Goal: Information Seeking & Learning: Check status

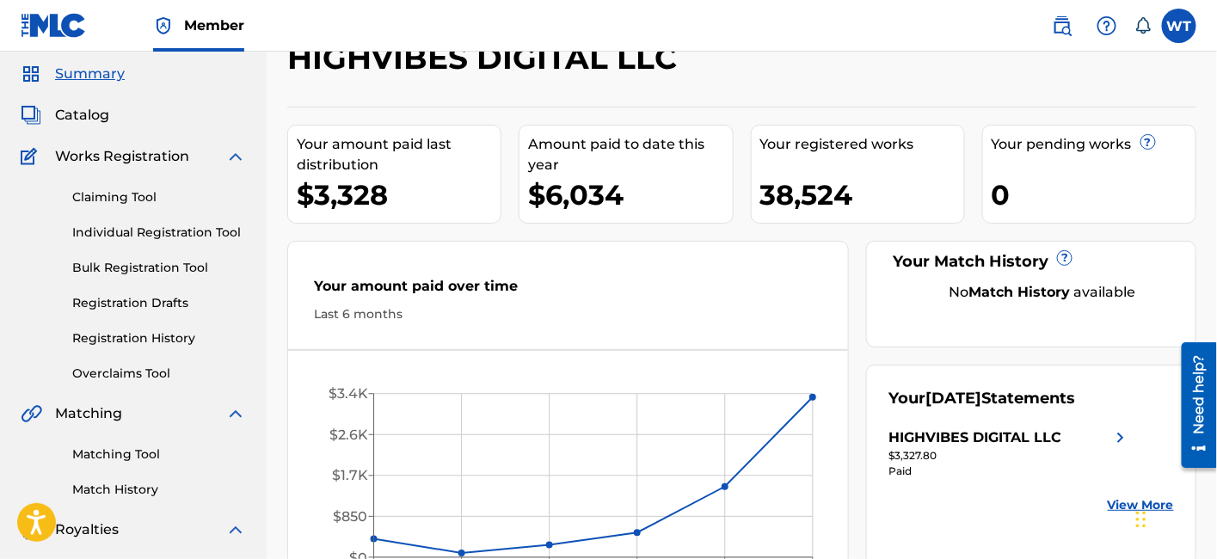
scroll to position [95, 0]
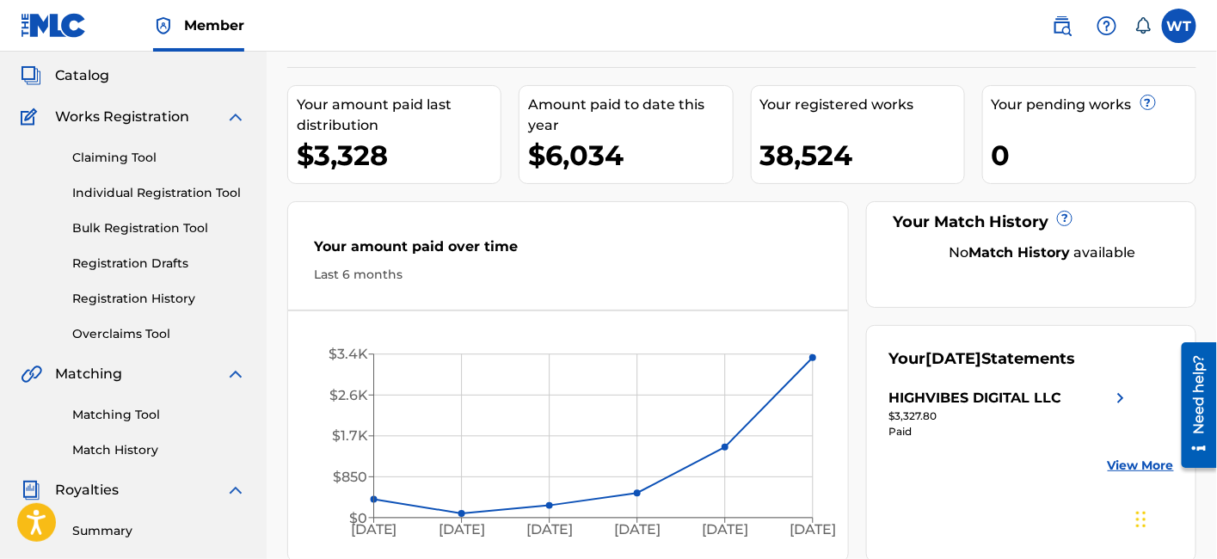
click at [138, 297] on link "Registration History" at bounding box center [159, 299] width 174 height 18
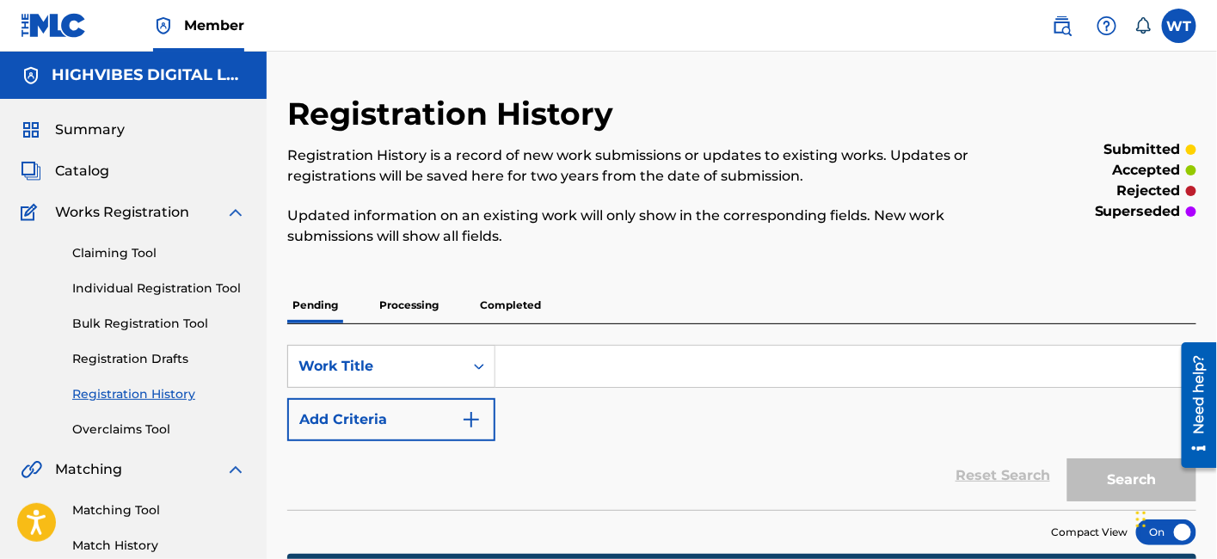
click at [403, 307] on p "Processing" at bounding box center [409, 305] width 70 height 36
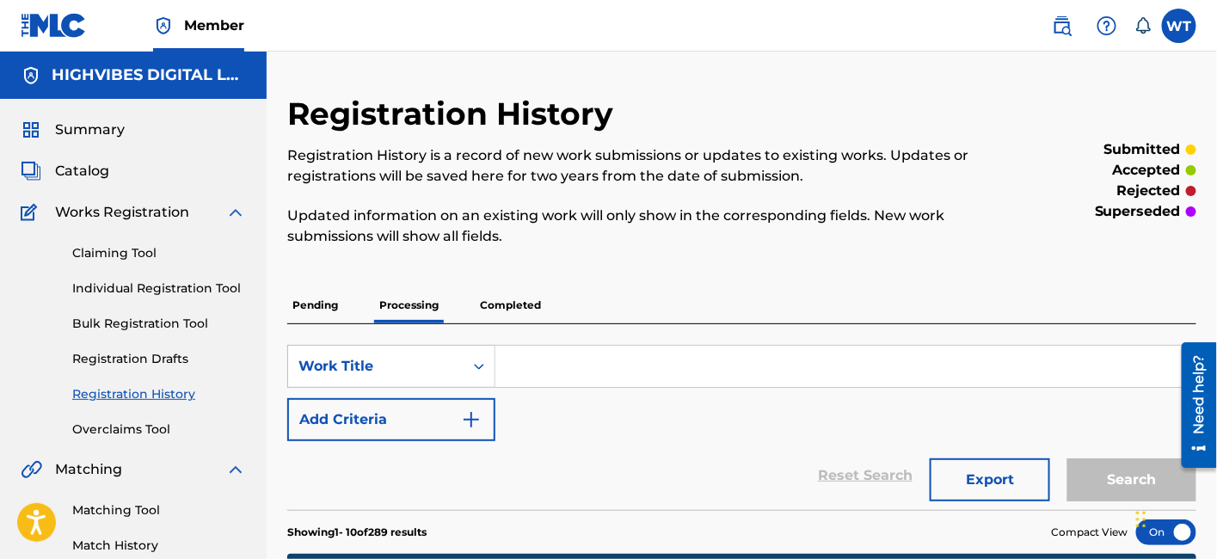
click at [98, 164] on span "Catalog" at bounding box center [82, 171] width 54 height 21
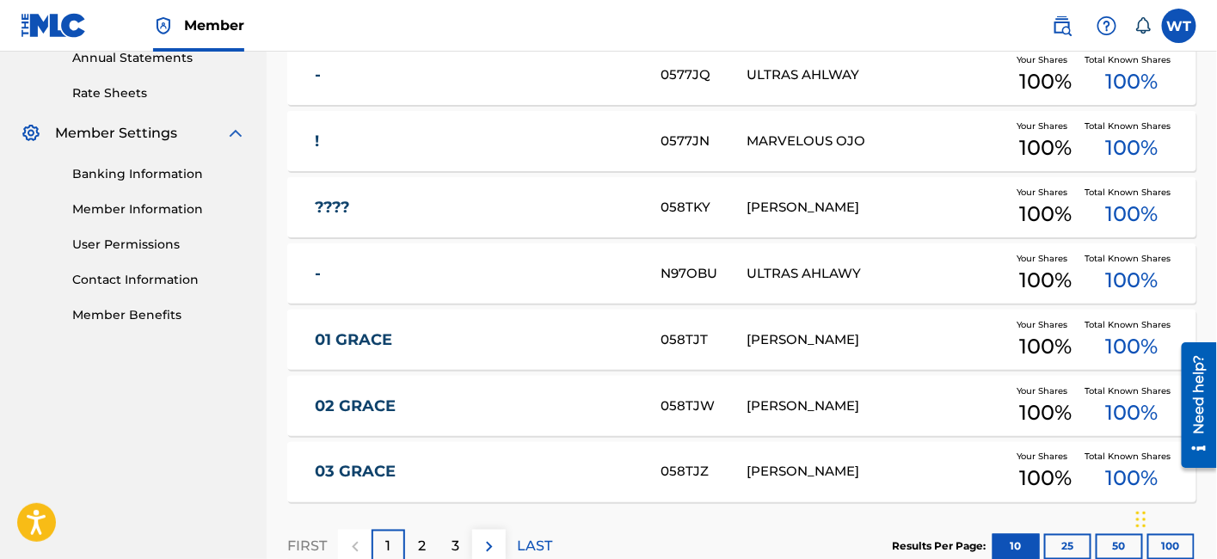
scroll to position [668, 0]
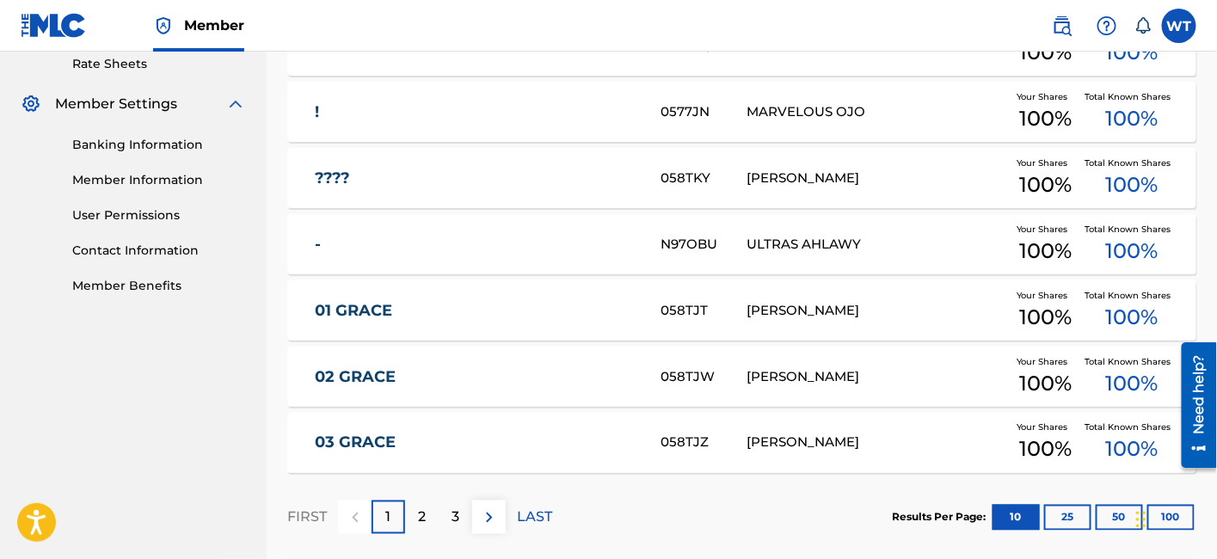
copy div "[PERSON_NAME]"
drag, startPoint x: 877, startPoint y: 306, endPoint x: 309, endPoint y: 308, distance: 568.4
click at [660, 316] on div "01 GRACE 058TJT [PERSON_NAME] Your Shares 100 % Total Known Shares 100 %" at bounding box center [741, 310] width 909 height 60
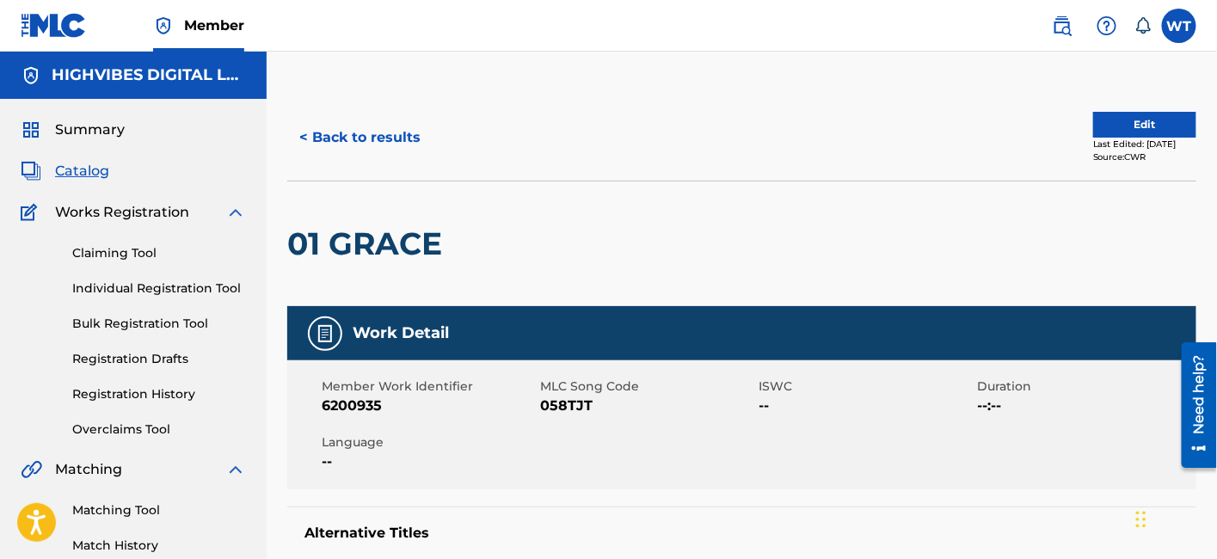
click at [84, 174] on span "Catalog" at bounding box center [82, 171] width 54 height 21
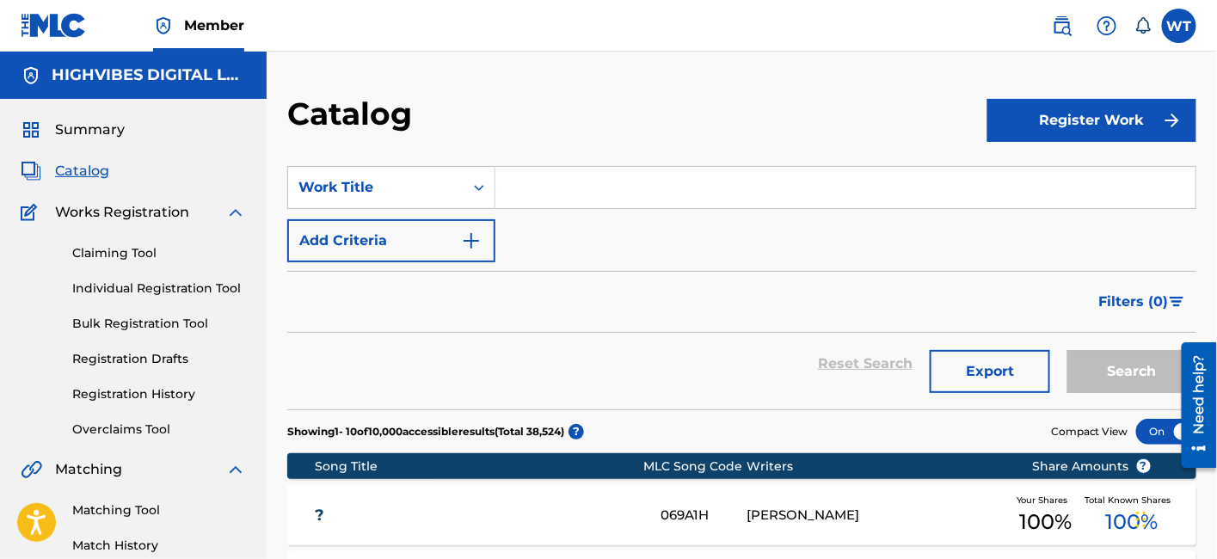
click at [535, 190] on input "Search Form" at bounding box center [845, 187] width 700 height 41
paste input "[PERSON_NAME]"
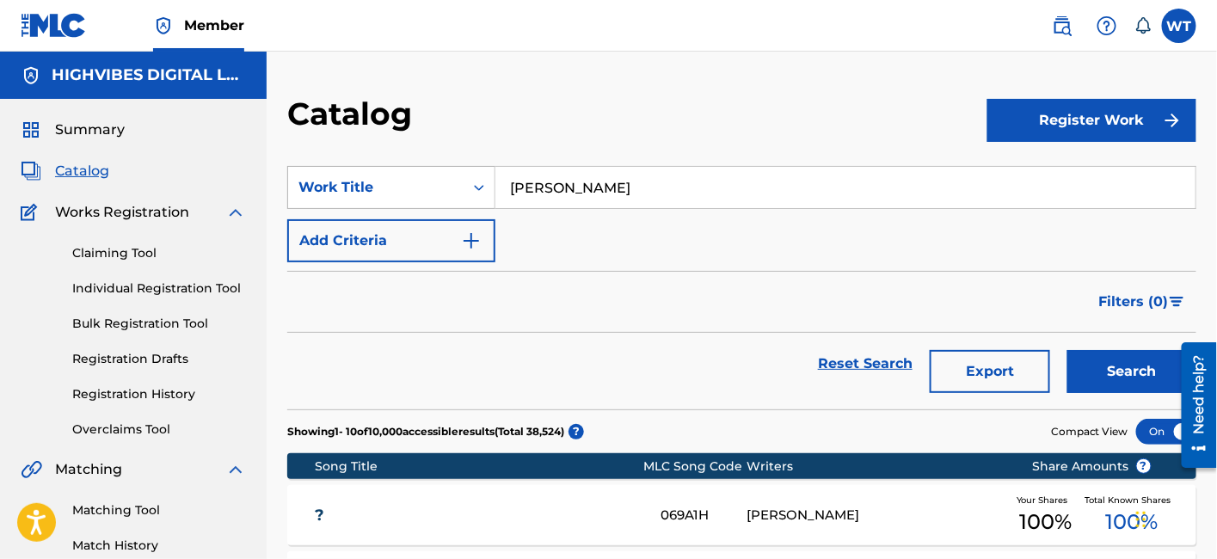
type input "[PERSON_NAME]"
click at [445, 193] on div "Work Title" at bounding box center [375, 187] width 155 height 21
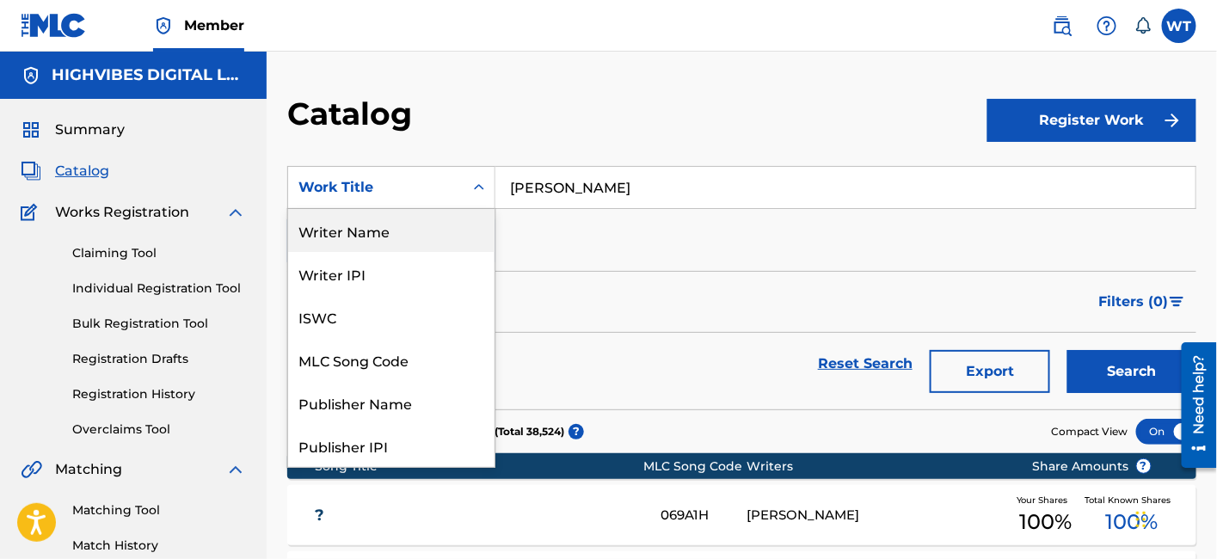
drag, startPoint x: 380, startPoint y: 238, endPoint x: 420, endPoint y: 230, distance: 40.3
click at [380, 236] on div "Writer Name" at bounding box center [391, 230] width 206 height 43
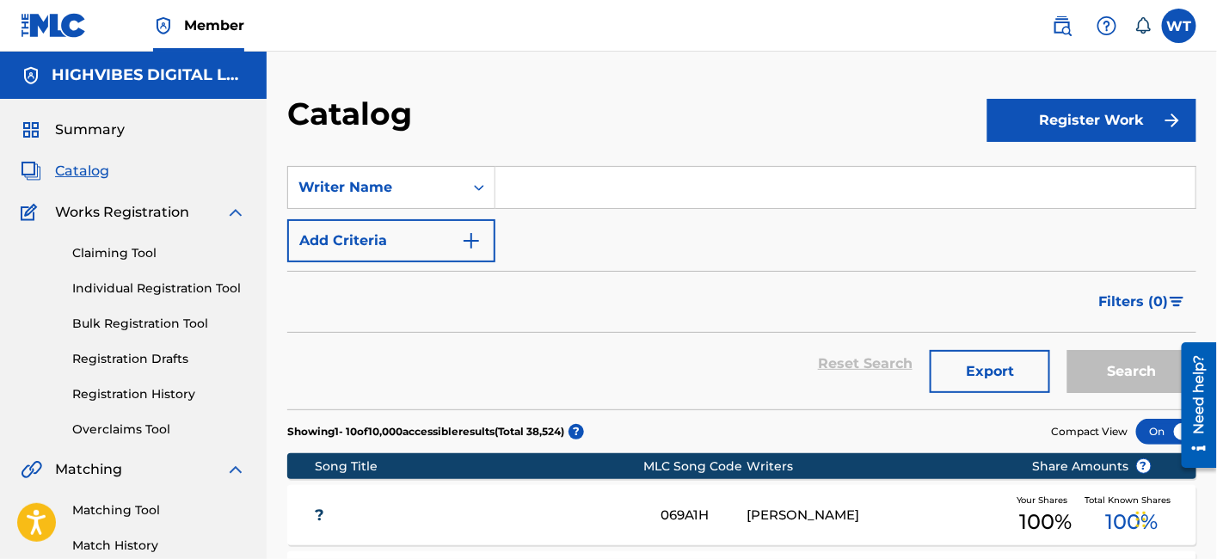
click at [562, 186] on input "Search Form" at bounding box center [845, 187] width 700 height 41
paste input "[PERSON_NAME]"
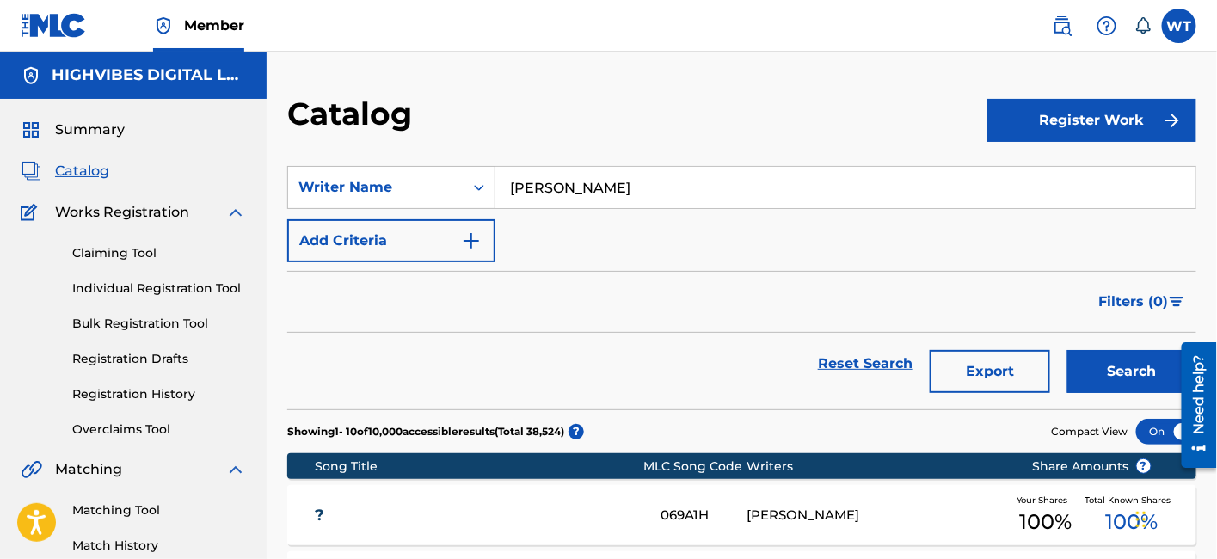
type input "[PERSON_NAME]"
click at [1127, 365] on button "Search" at bounding box center [1131, 371] width 129 height 43
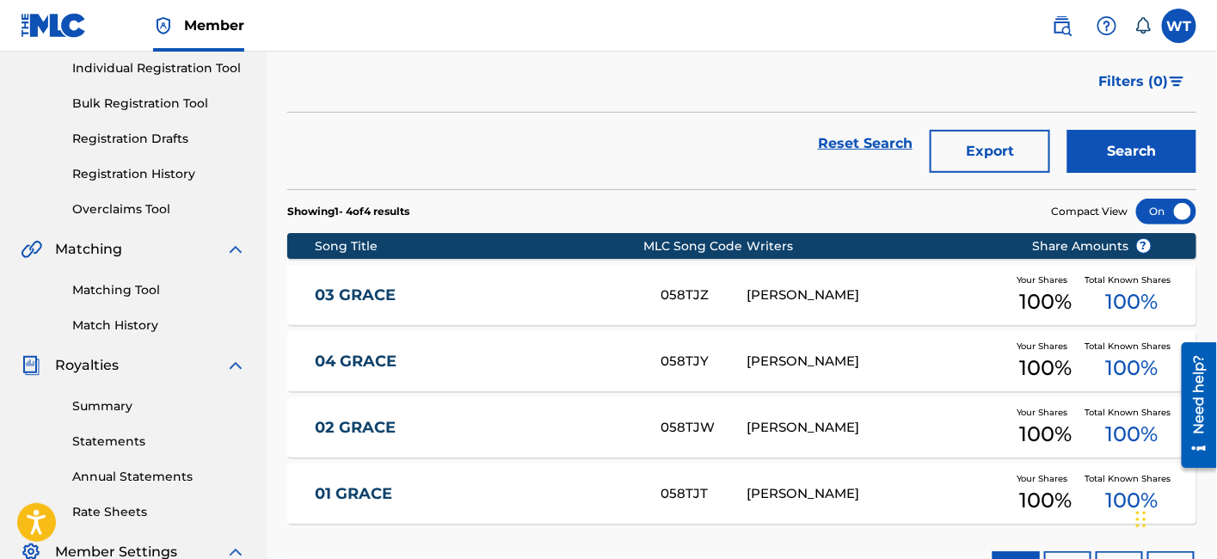
scroll to position [125, 0]
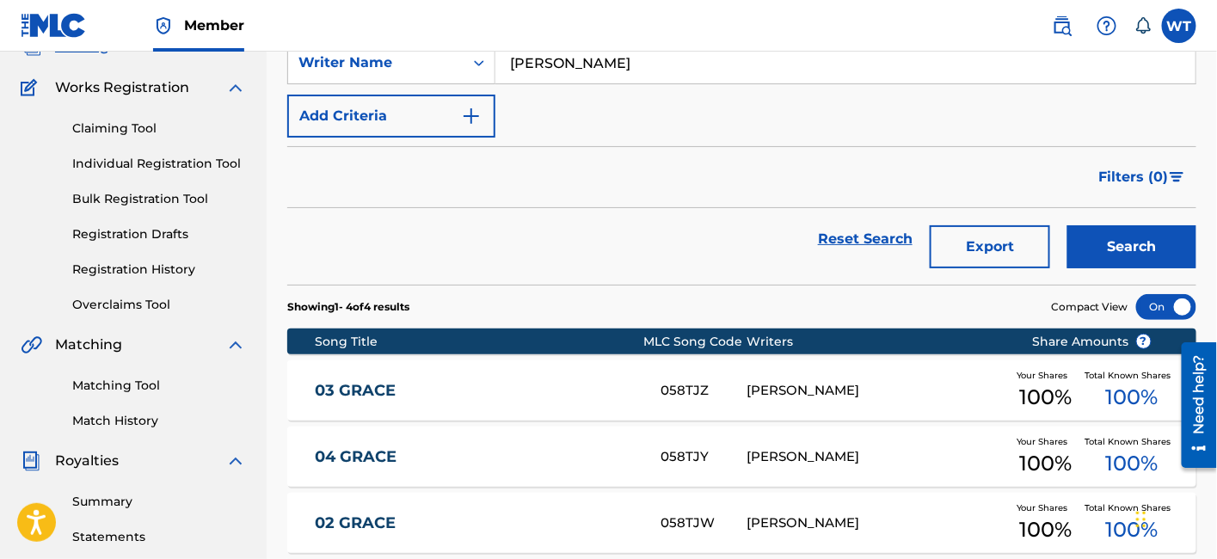
click at [132, 298] on link "Overclaims Tool" at bounding box center [159, 305] width 174 height 18
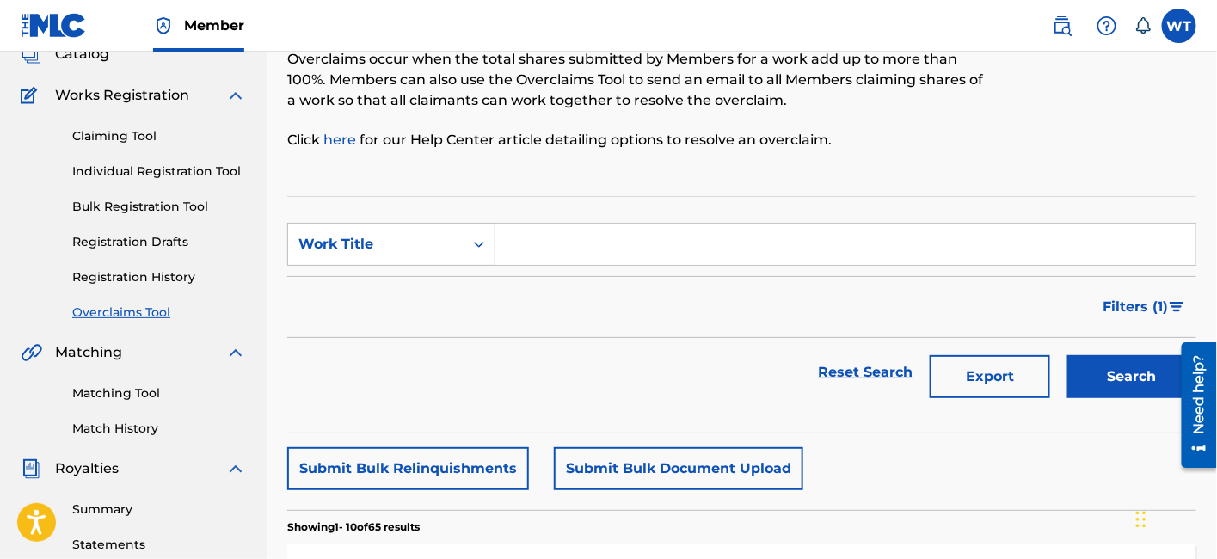
scroll to position [382, 0]
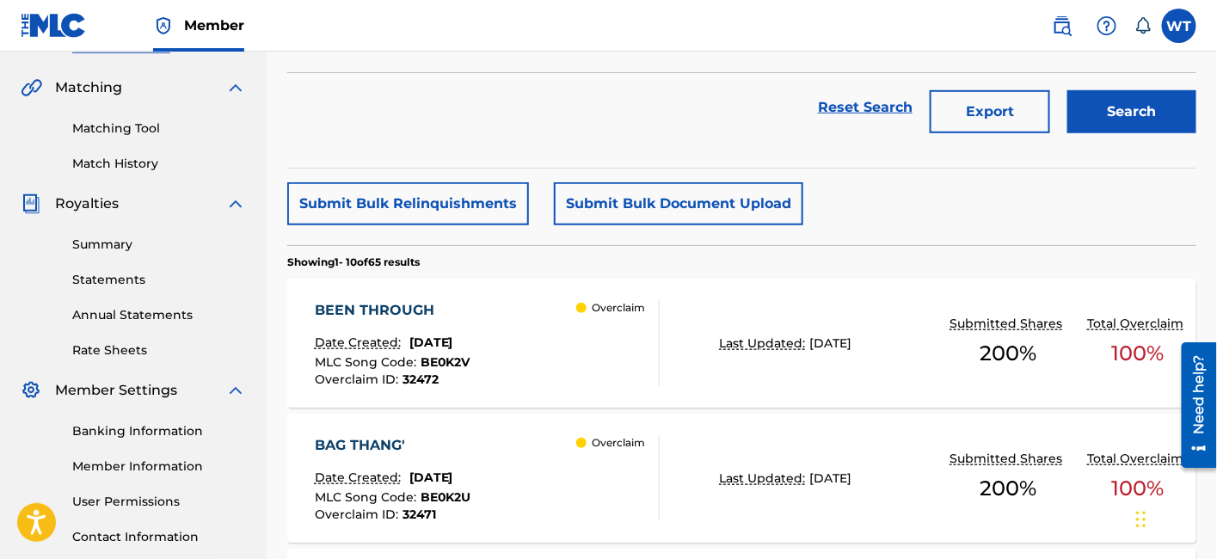
click at [511, 303] on div "BEEN THROUGH Date Created: [DATE] MLC Song Code : BE0K2V Overclaim ID : 32472 O…" at bounding box center [488, 343] width 346 height 86
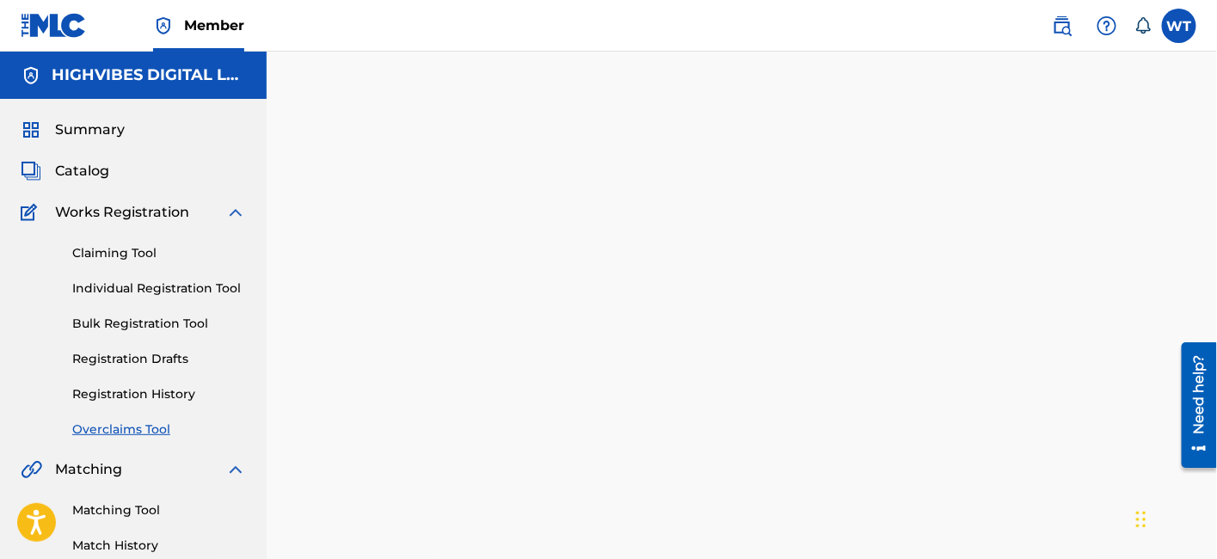
click at [78, 175] on span "Catalog" at bounding box center [82, 171] width 54 height 21
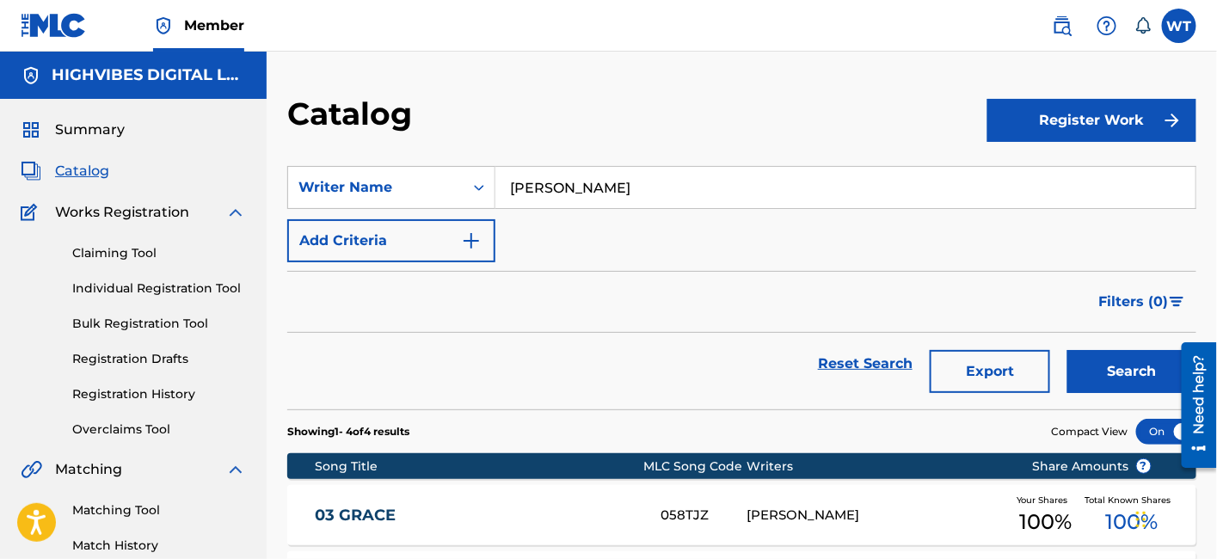
click at [87, 126] on span "Summary" at bounding box center [90, 130] width 70 height 21
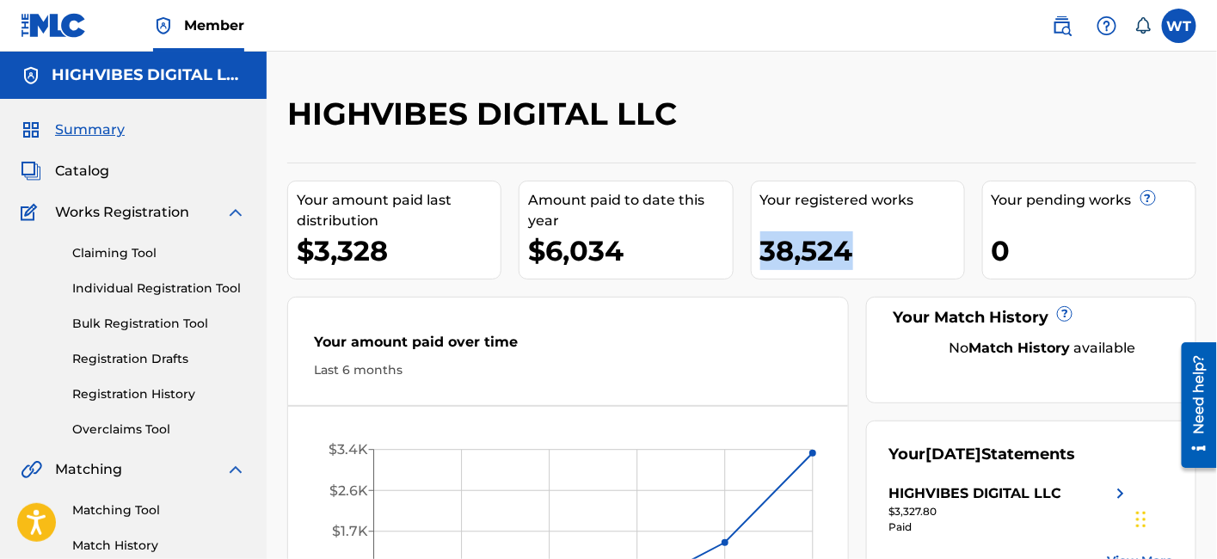
drag, startPoint x: 762, startPoint y: 244, endPoint x: 850, endPoint y: 250, distance: 87.9
click at [850, 250] on div "38,524" at bounding box center [862, 250] width 204 height 39
copy div "38,524"
